Goal: Task Accomplishment & Management: Manage account settings

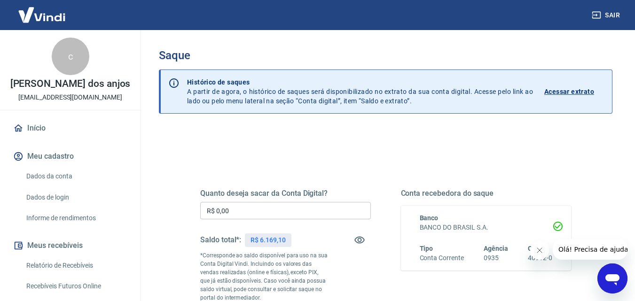
click at [267, 211] on input "R$ 0,00" at bounding box center [285, 210] width 171 height 17
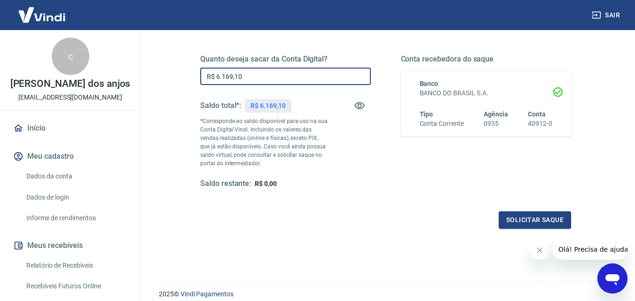
scroll to position [172, 0]
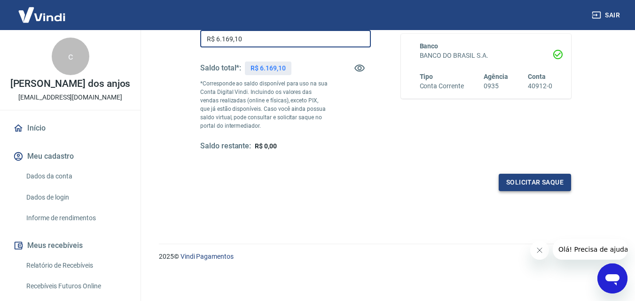
type input "R$ 6.169,10"
click at [518, 186] on button "Solicitar saque" at bounding box center [535, 182] width 72 height 17
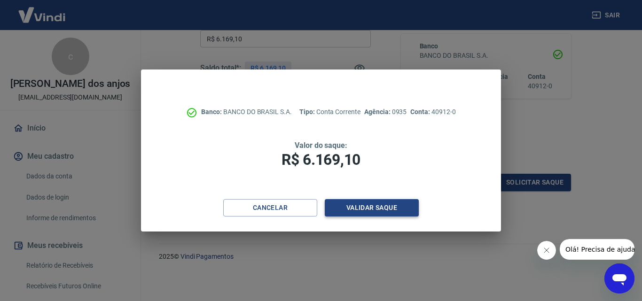
click at [361, 211] on button "Validar saque" at bounding box center [372, 207] width 94 height 17
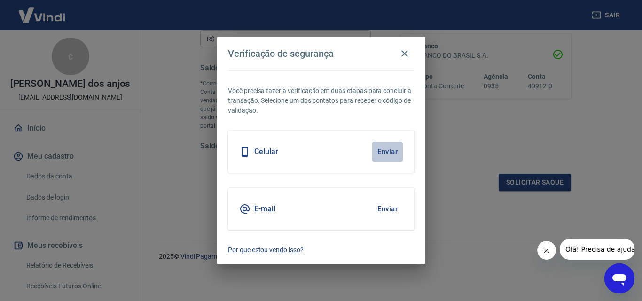
click at [390, 155] on button "Enviar" at bounding box center [387, 152] width 31 height 20
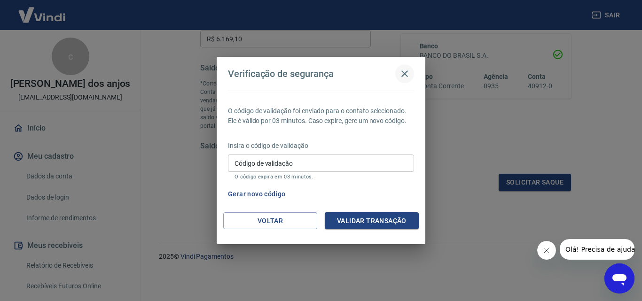
click at [403, 72] on icon "button" at bounding box center [404, 74] width 7 height 7
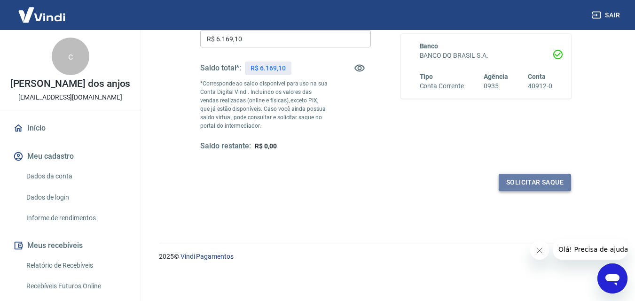
click at [540, 188] on button "Solicitar saque" at bounding box center [535, 182] width 72 height 17
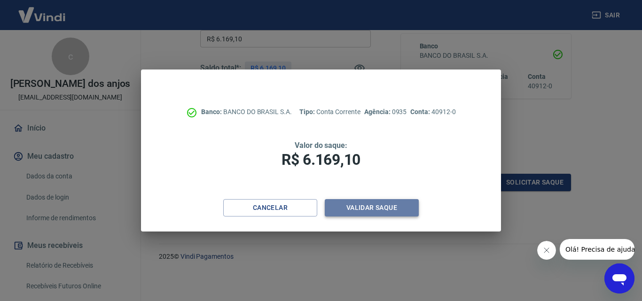
click at [378, 207] on button "Validar saque" at bounding box center [372, 207] width 94 height 17
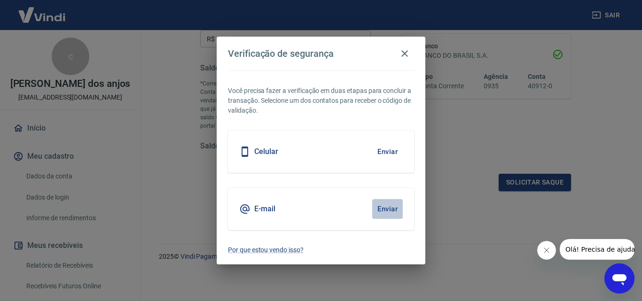
click at [386, 207] on button "Enviar" at bounding box center [387, 209] width 31 height 20
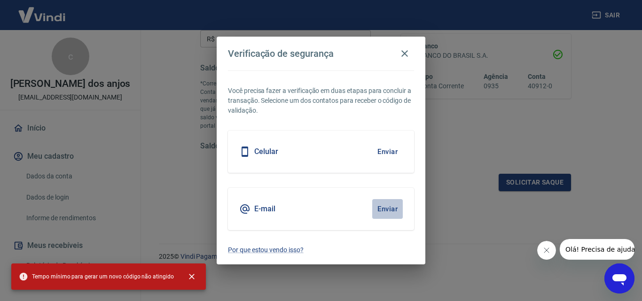
click at [381, 210] on button "Enviar" at bounding box center [387, 209] width 31 height 20
click at [276, 205] on div "E-mail Enviar" at bounding box center [321, 209] width 186 height 42
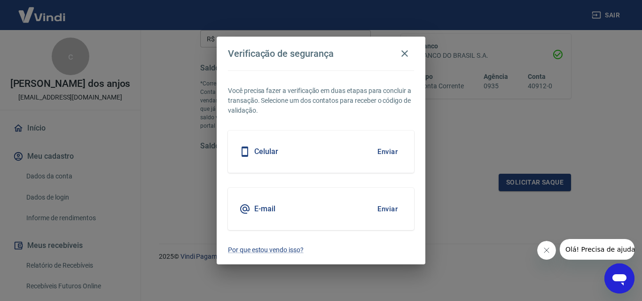
click at [256, 207] on h5 "E-mail" at bounding box center [264, 208] width 21 height 9
click at [410, 55] on button "button" at bounding box center [404, 53] width 19 height 19
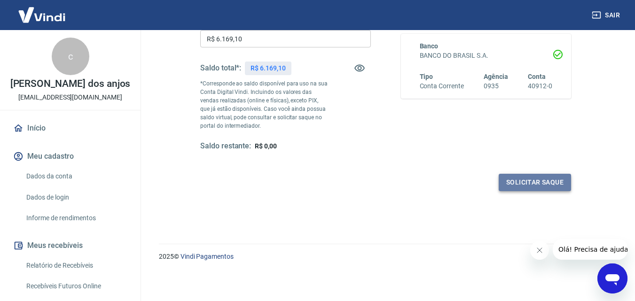
click at [558, 185] on button "Solicitar saque" at bounding box center [535, 182] width 72 height 17
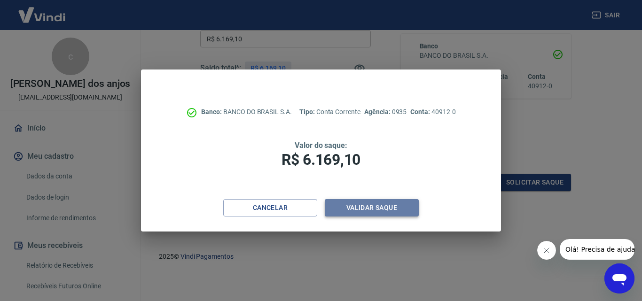
click at [371, 207] on button "Validar saque" at bounding box center [372, 207] width 94 height 17
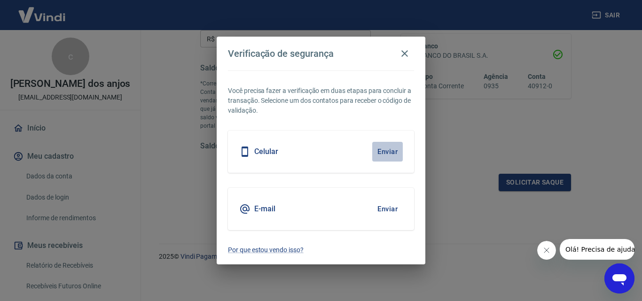
click at [391, 147] on button "Enviar" at bounding box center [387, 152] width 31 height 20
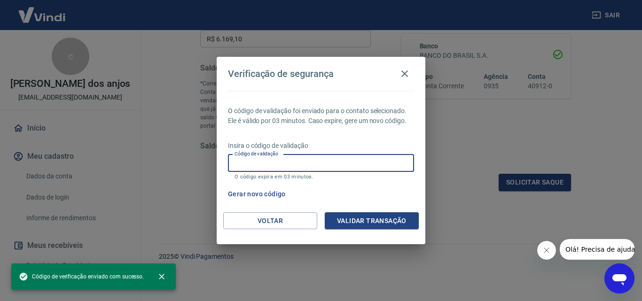
click at [292, 162] on input "Código de validação" at bounding box center [321, 163] width 186 height 17
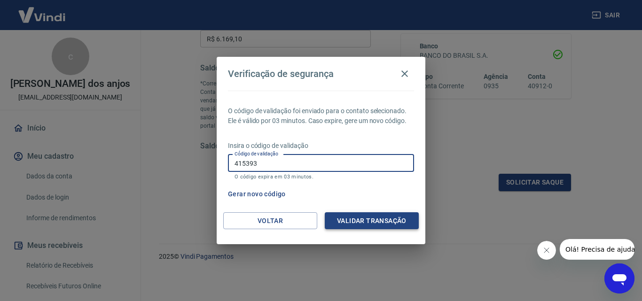
click at [368, 229] on button "Validar transação" at bounding box center [372, 220] width 94 height 17
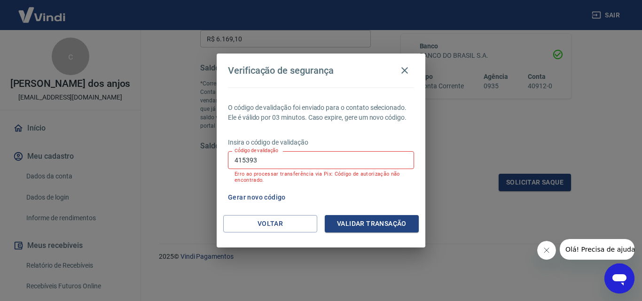
click at [267, 158] on input "415393" at bounding box center [321, 159] width 186 height 17
type input "4"
type input "473646"
click at [363, 224] on button "Validar transação" at bounding box center [372, 223] width 94 height 17
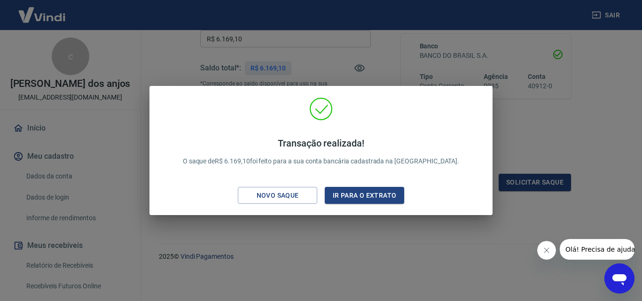
click at [302, 249] on div "Transação realizada! O saque de R$ 6.169,10 foi feito para a sua conta bancária…" at bounding box center [321, 150] width 642 height 301
